Goal: Download file/media

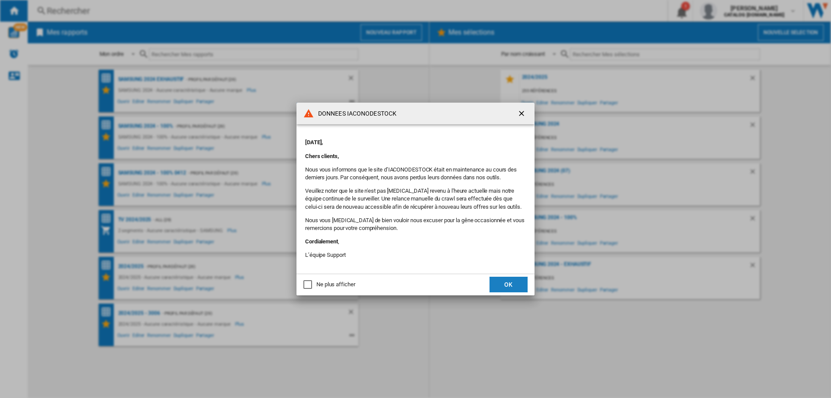
click at [511, 279] on button "OK" at bounding box center [509, 285] width 38 height 16
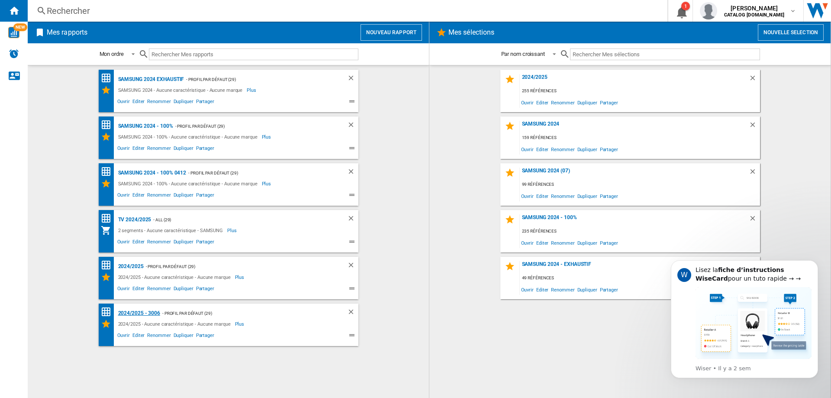
click at [145, 311] on div "2024/2025 - 3006" at bounding box center [138, 313] width 44 height 11
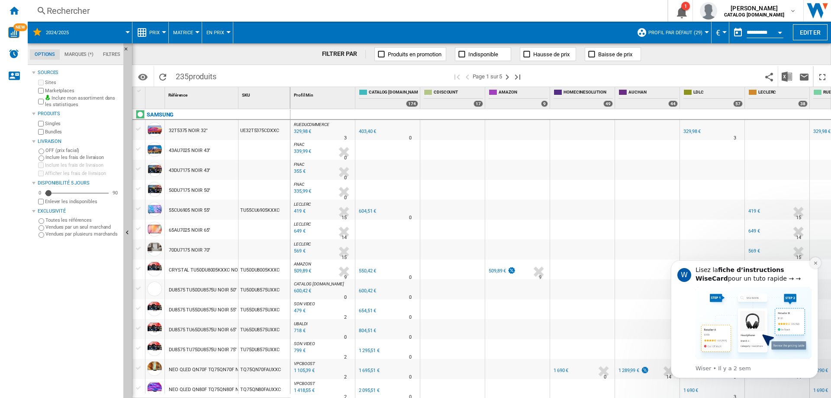
drag, startPoint x: 816, startPoint y: 263, endPoint x: 1475, endPoint y: 513, distance: 705.1
click at [816, 263] on icon "Dismiss notification" at bounding box center [816, 263] width 5 height 5
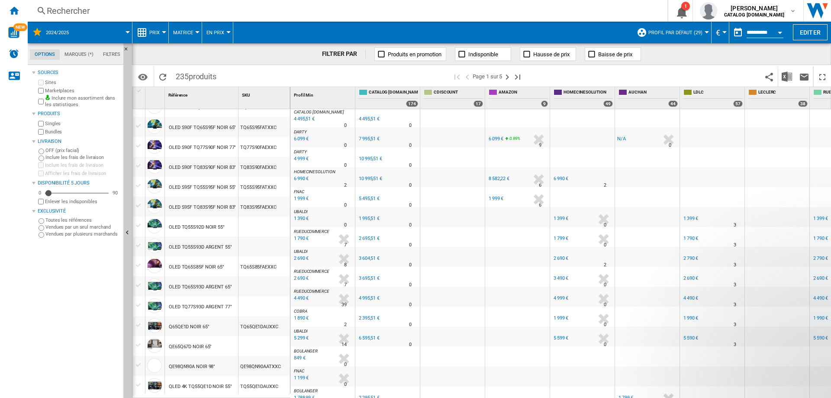
scroll to position [590, 0]
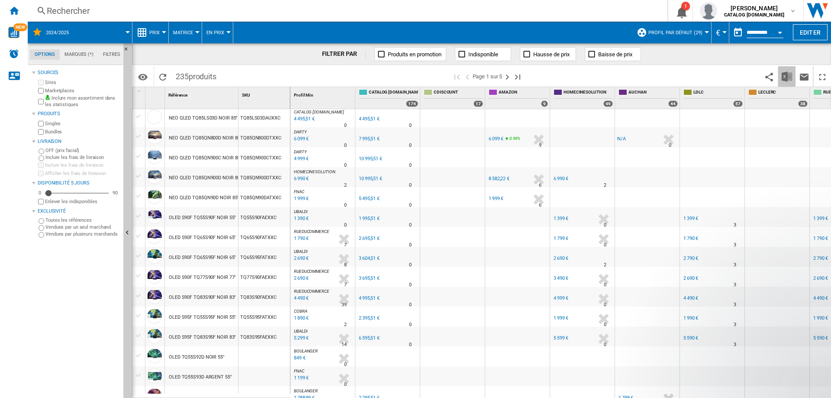
click at [792, 75] on img "Télécharger au format Excel" at bounding box center [787, 76] width 10 height 10
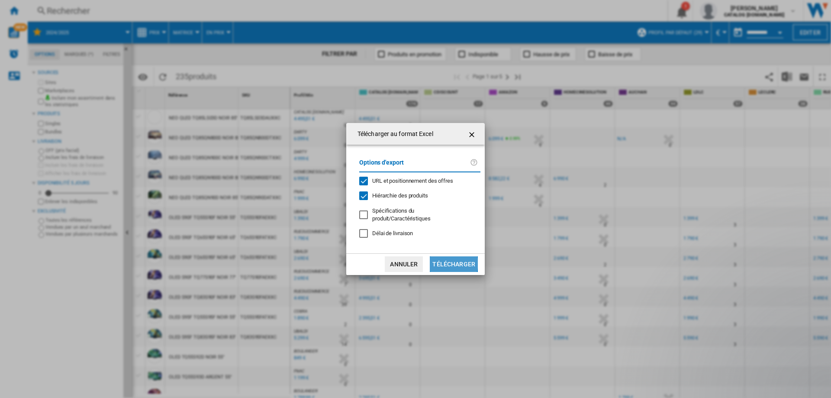
click at [452, 260] on button "Télécharger" at bounding box center [454, 264] width 48 height 16
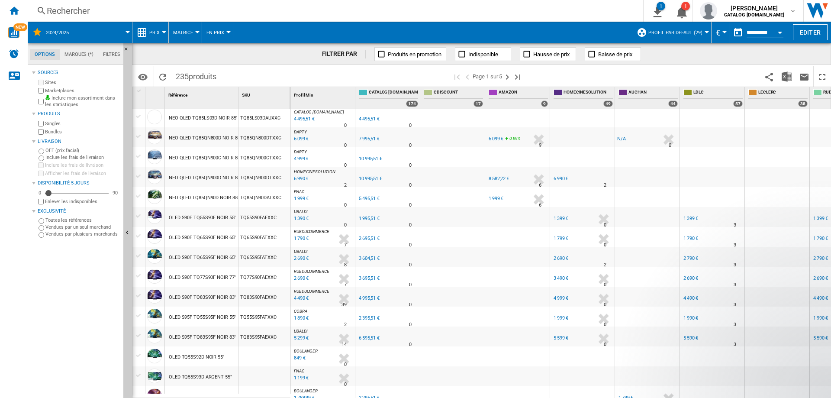
click at [681, 73] on span at bounding box center [645, 76] width 231 height 20
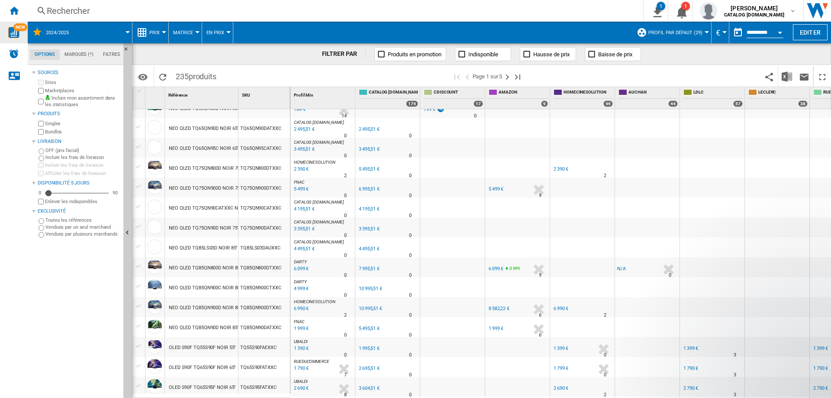
scroll to position [287, 0]
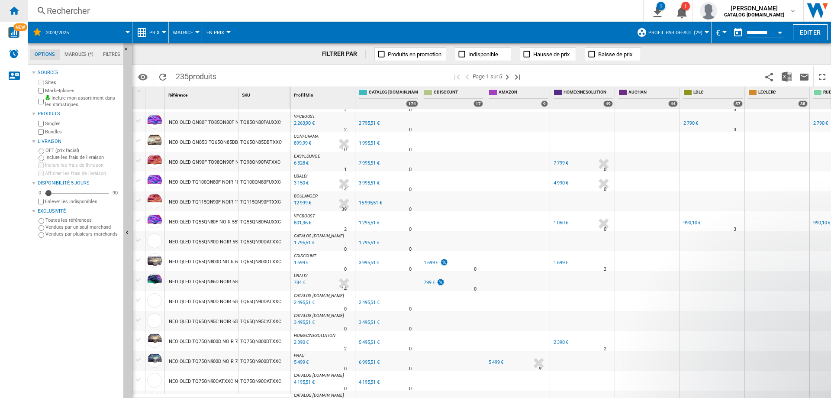
click at [10, 9] on ng-md-icon "Accueil" at bounding box center [14, 10] width 10 height 10
